Goal: Transaction & Acquisition: Purchase product/service

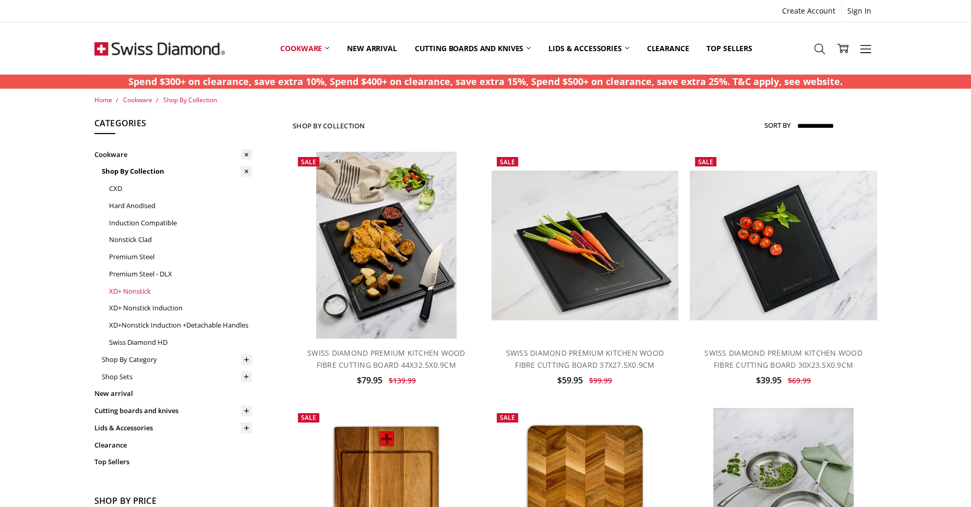
click at [133, 291] on link "XD+ Nonstick" at bounding box center [180, 291] width 143 height 17
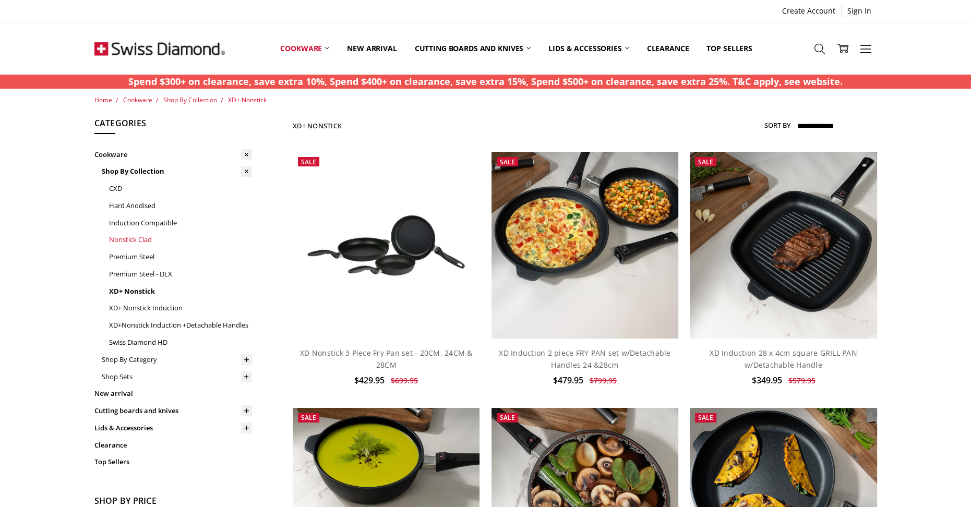
click at [130, 242] on link "Nonstick Clad" at bounding box center [180, 239] width 143 height 17
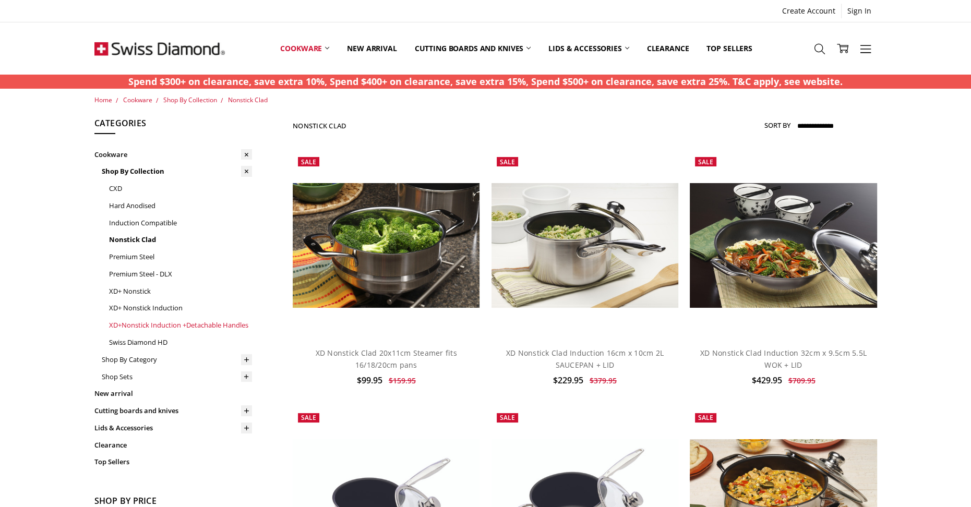
click at [145, 325] on link "XD+Nonstick Induction +Detachable Handles" at bounding box center [180, 325] width 143 height 17
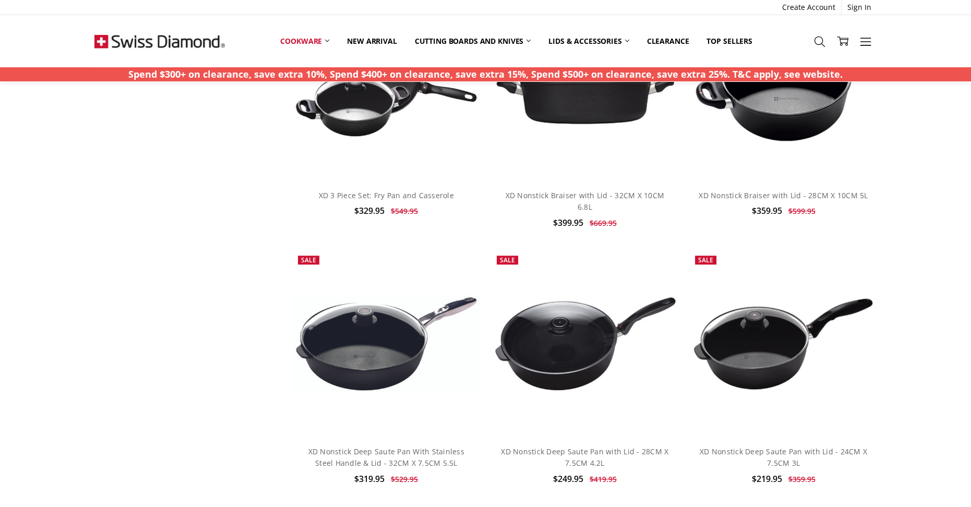
scroll to position [881, 0]
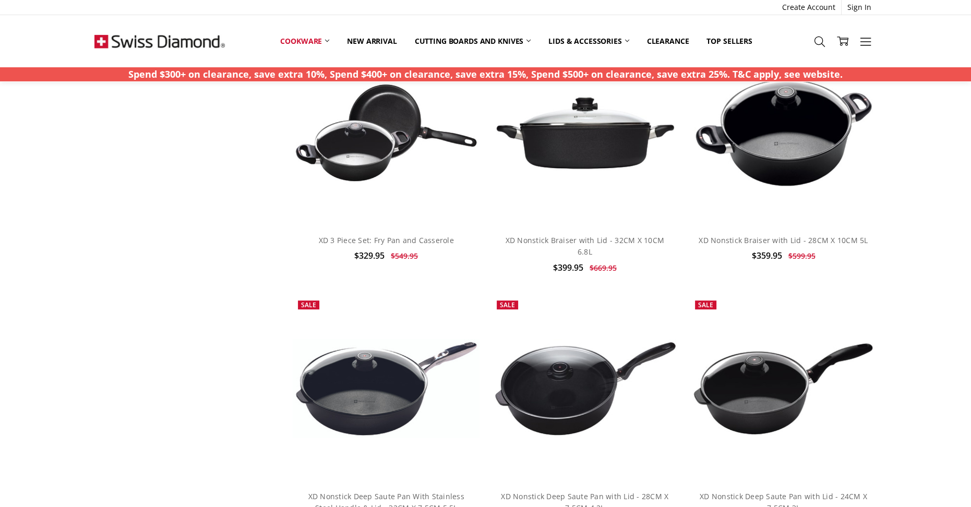
click at [596, 374] on img at bounding box center [584, 388] width 187 height 99
click at [587, 385] on img at bounding box center [584, 388] width 187 height 99
click at [571, 491] on link "XD Nonstick Deep Saute Pan with Lid - 28CM X 7.5CM 4.2L" at bounding box center [584, 501] width 167 height 21
click at [570, 491] on link "XD Nonstick Deep Saute Pan with Lid - 28CM X 7.5CM 4.2L" at bounding box center [584, 501] width 167 height 21
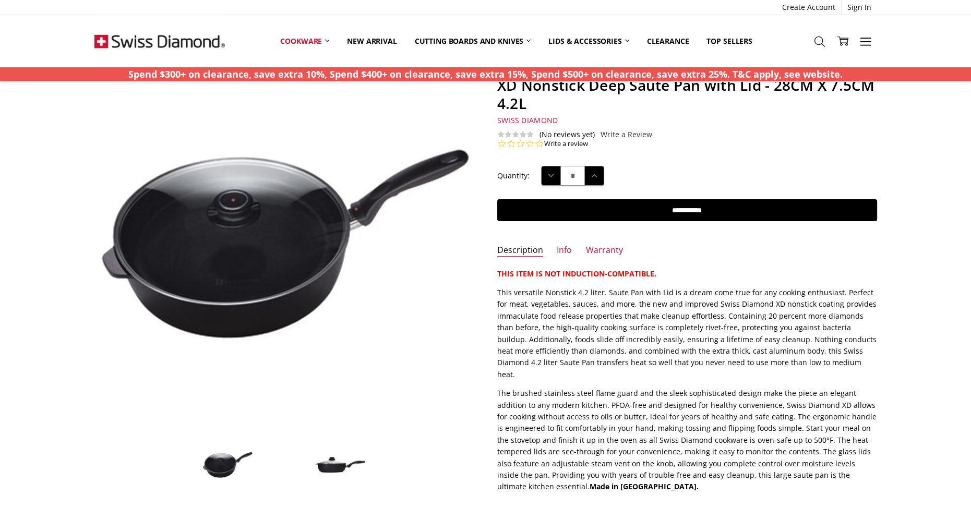
scroll to position [110, 0]
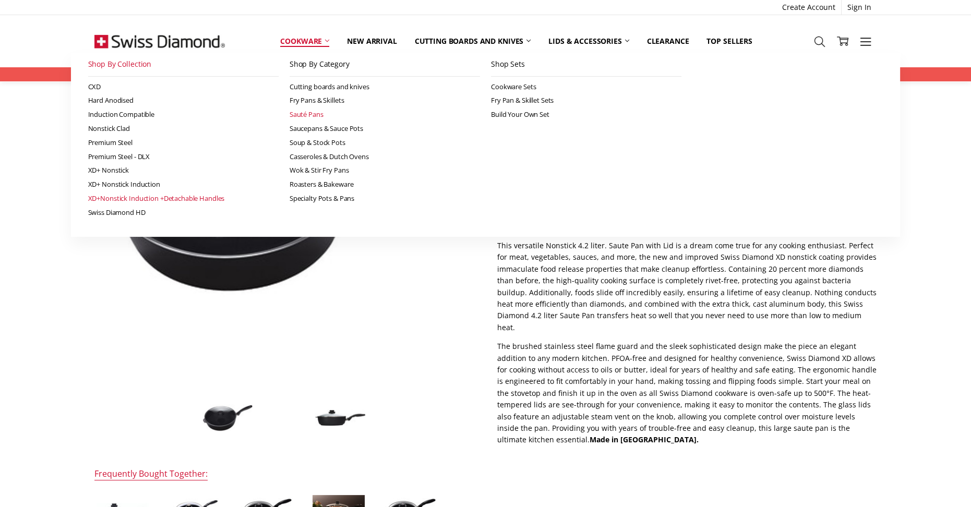
click at [304, 114] on link "Sauté Pans" at bounding box center [385, 114] width 190 height 14
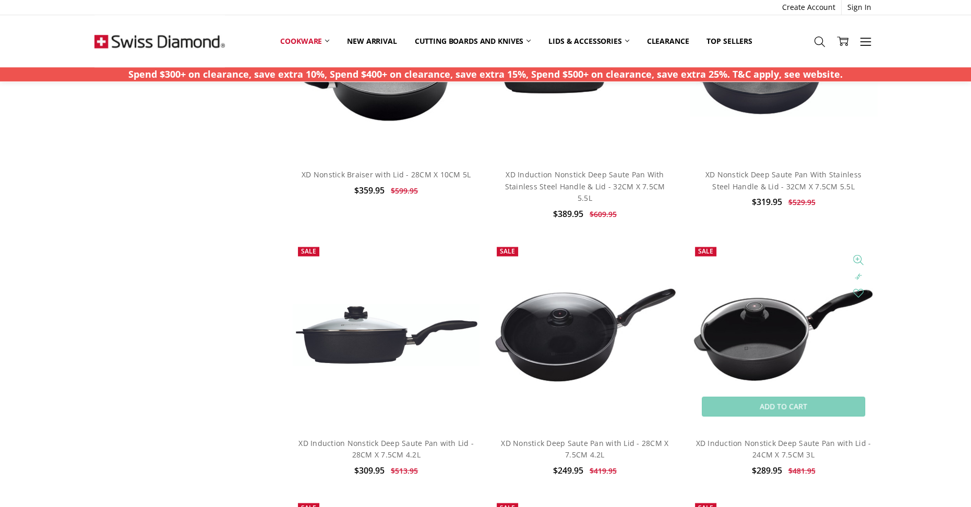
scroll to position [2093, 0]
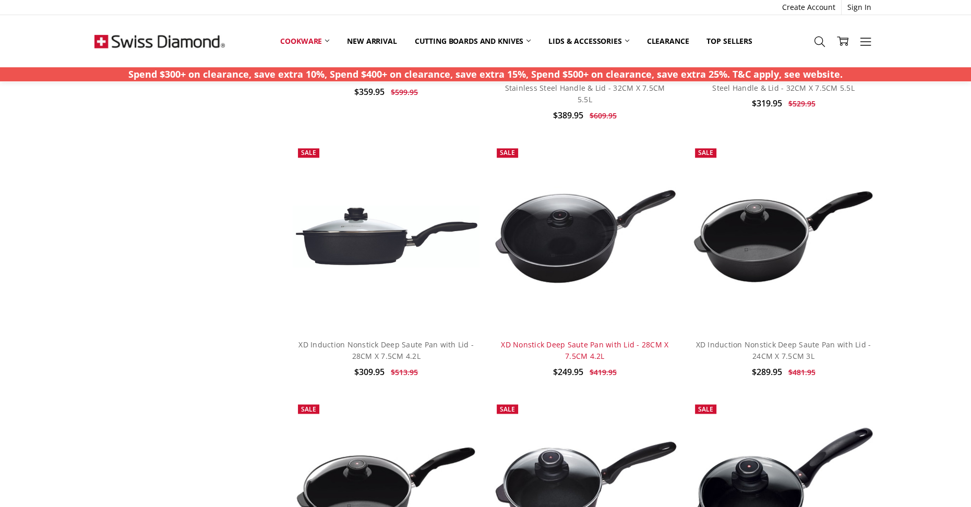
click at [590, 339] on link "XD Nonstick Deep Saute Pan with Lid - 28CM X 7.5CM 4.2L" at bounding box center [584, 349] width 167 height 21
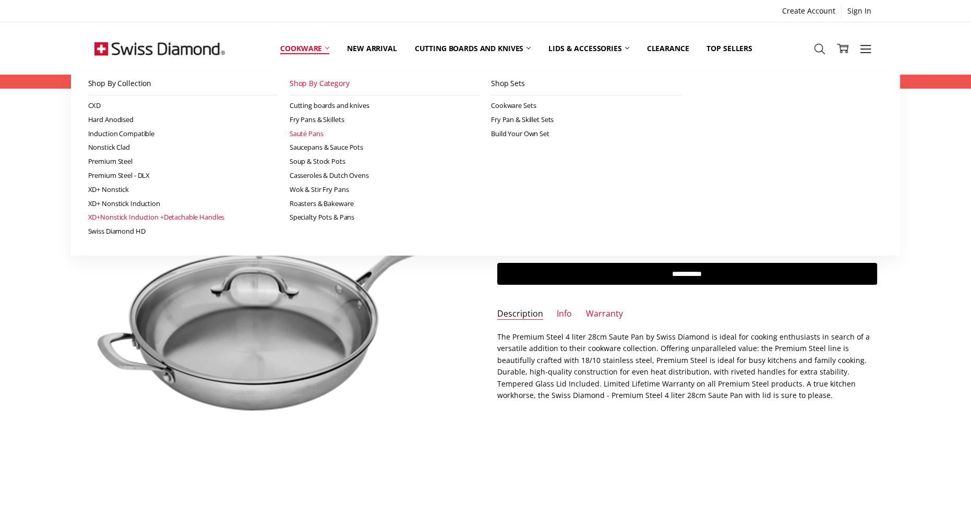
click at [191, 220] on link "XD+Nonstick Induction +Detachable Handles" at bounding box center [183, 217] width 190 height 14
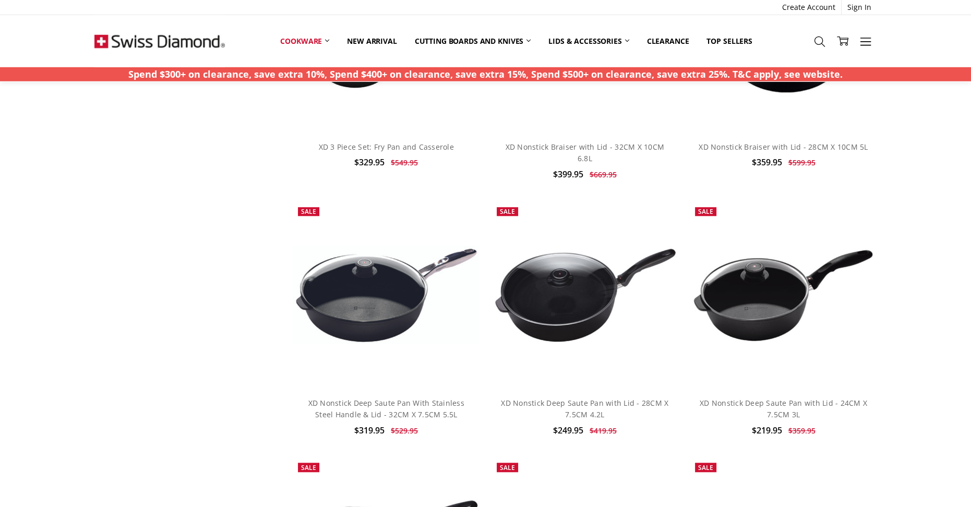
scroll to position [991, 0]
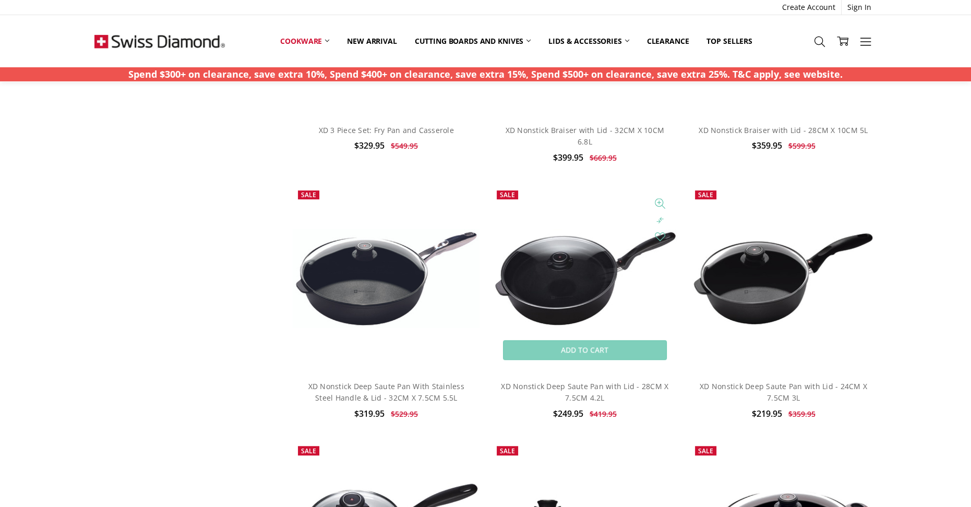
click at [583, 291] on img at bounding box center [584, 278] width 187 height 99
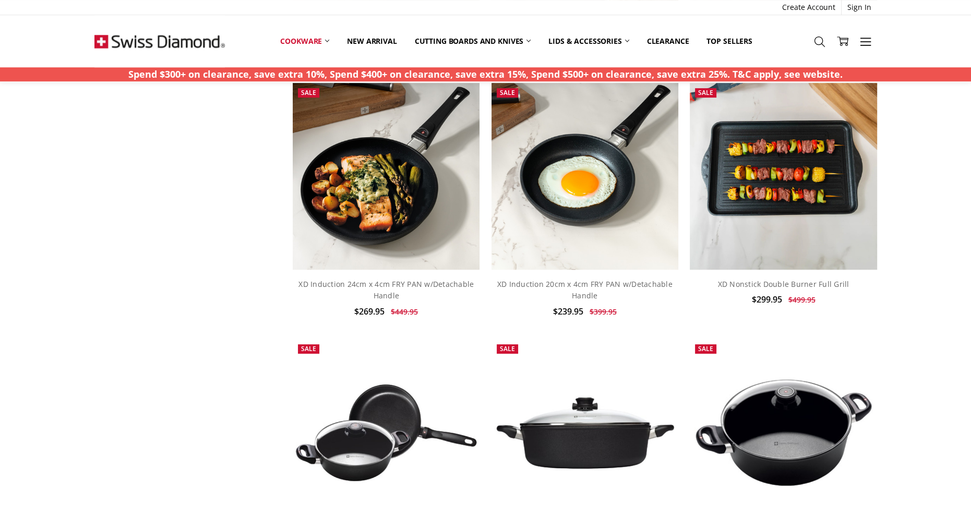
scroll to position [110, 0]
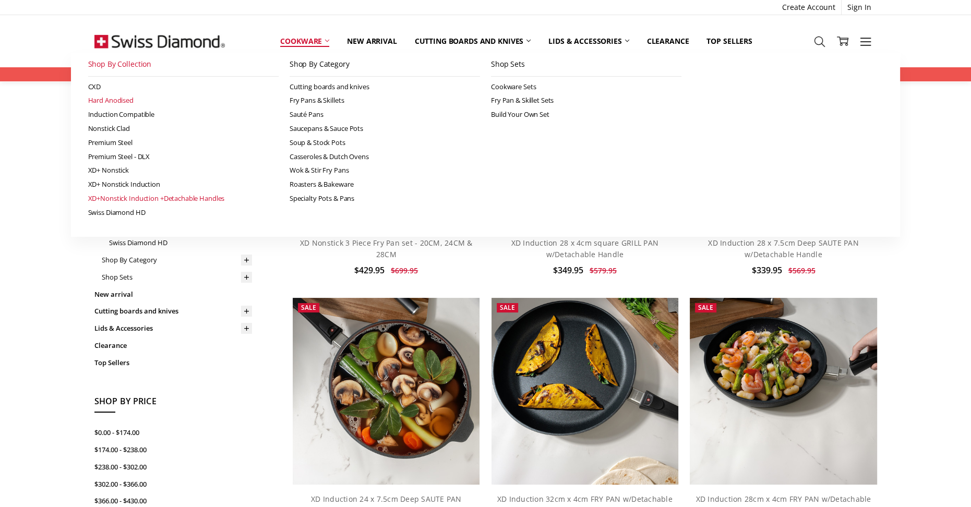
click at [124, 99] on link "Hard Anodised" at bounding box center [183, 100] width 190 height 14
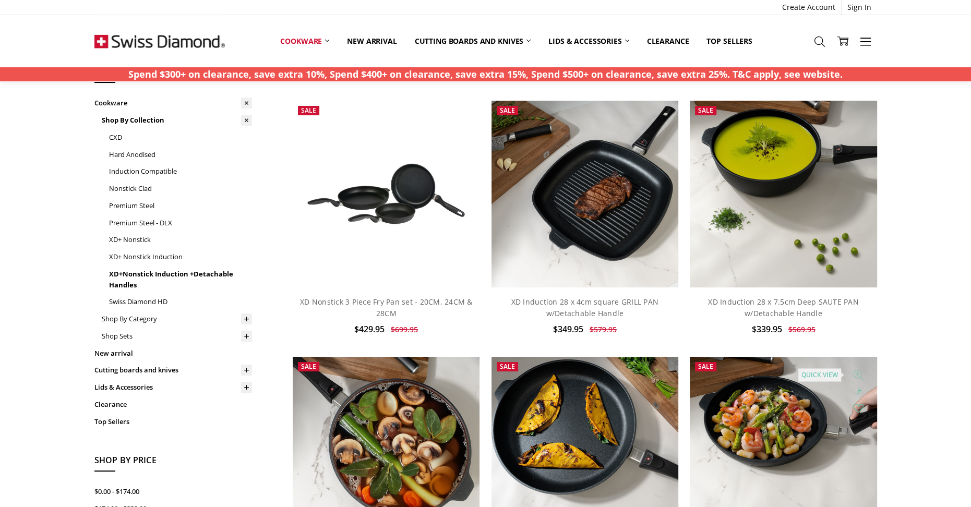
scroll to position [0, 0]
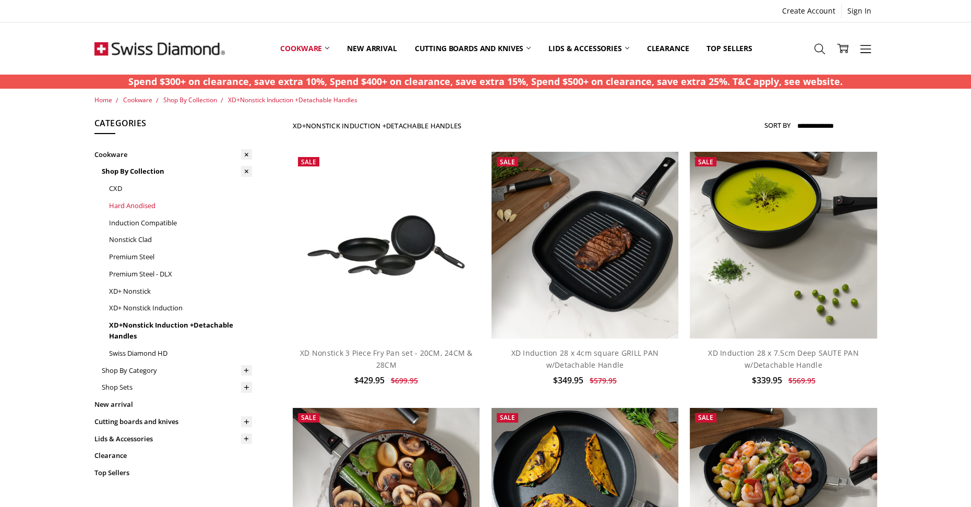
click at [122, 206] on link "Hard Anodised" at bounding box center [180, 205] width 143 height 17
click at [137, 206] on link "Hard Anodised" at bounding box center [180, 205] width 143 height 17
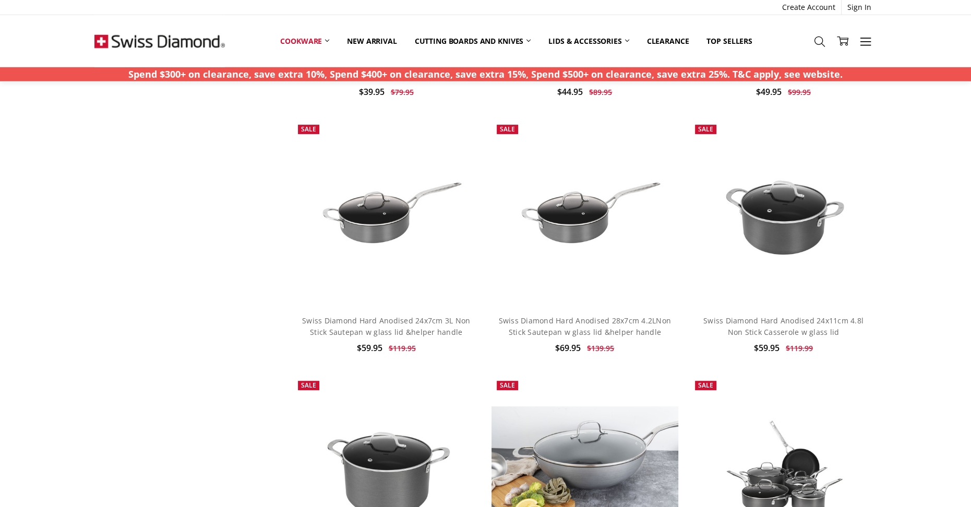
scroll to position [551, 0]
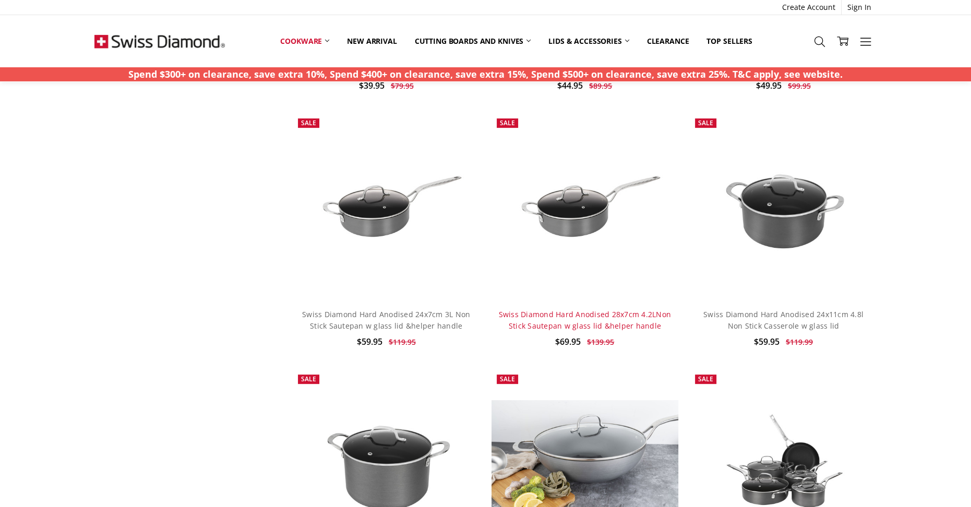
click at [609, 318] on link "Swiss Diamond Hard Anodised 28x7cm 4.2LNon Stick Sautepan w glass lid &helper h…" at bounding box center [585, 319] width 173 height 21
